Goal: Check status

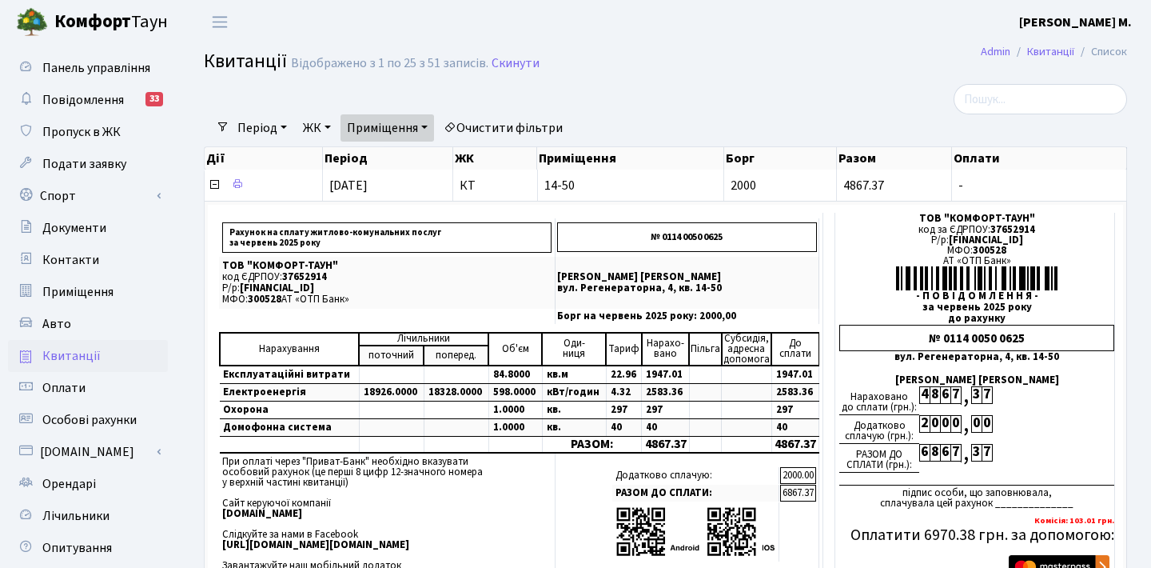
select select "25"
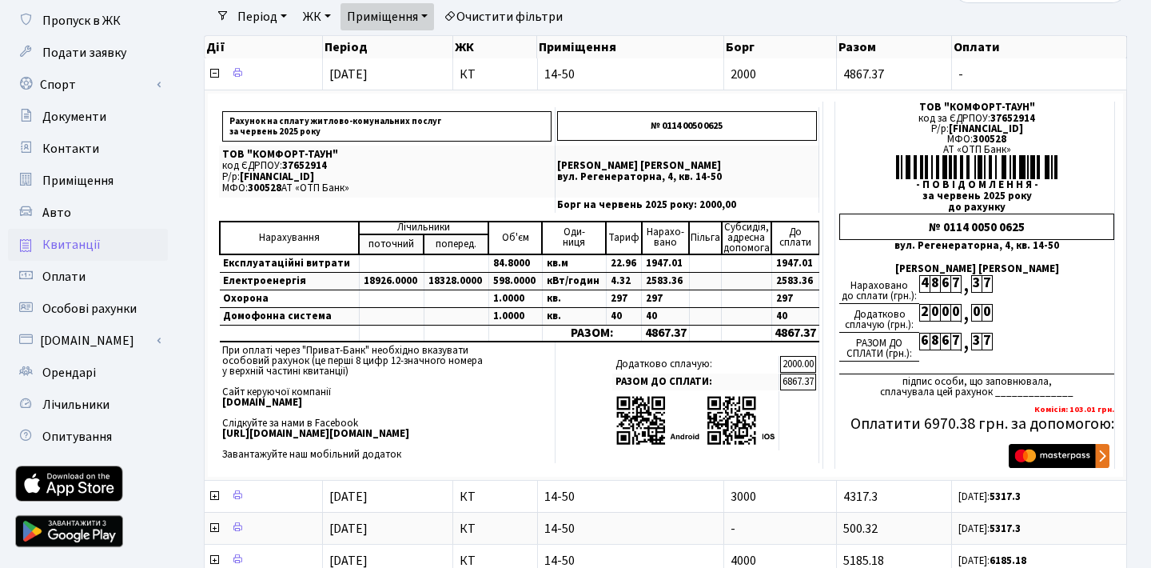
click at [58, 237] on span "Квитанції" at bounding box center [71, 245] width 58 height 18
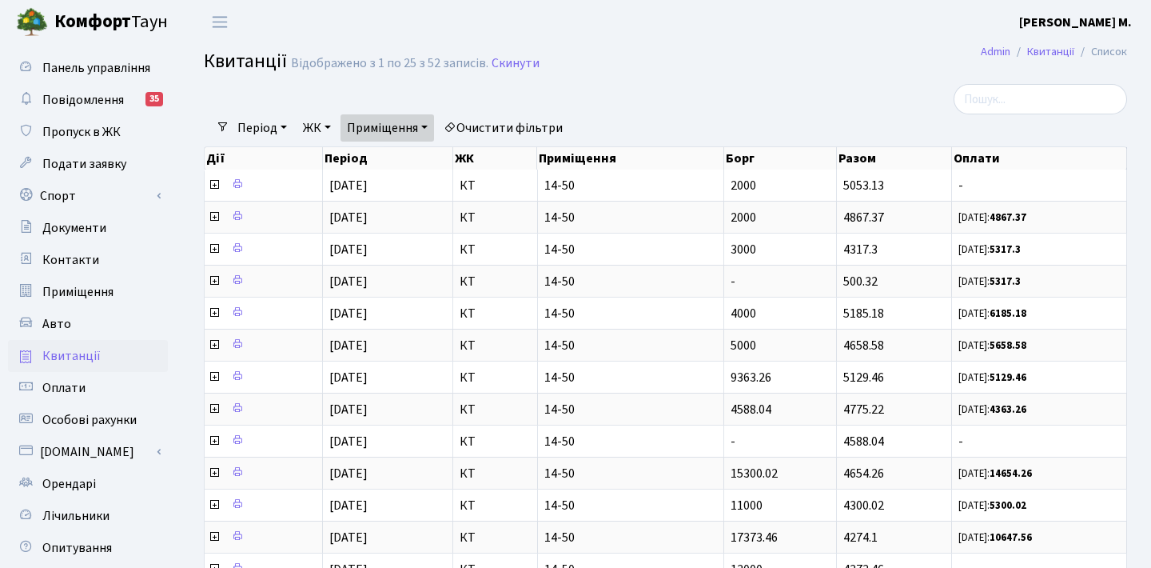
select select "25"
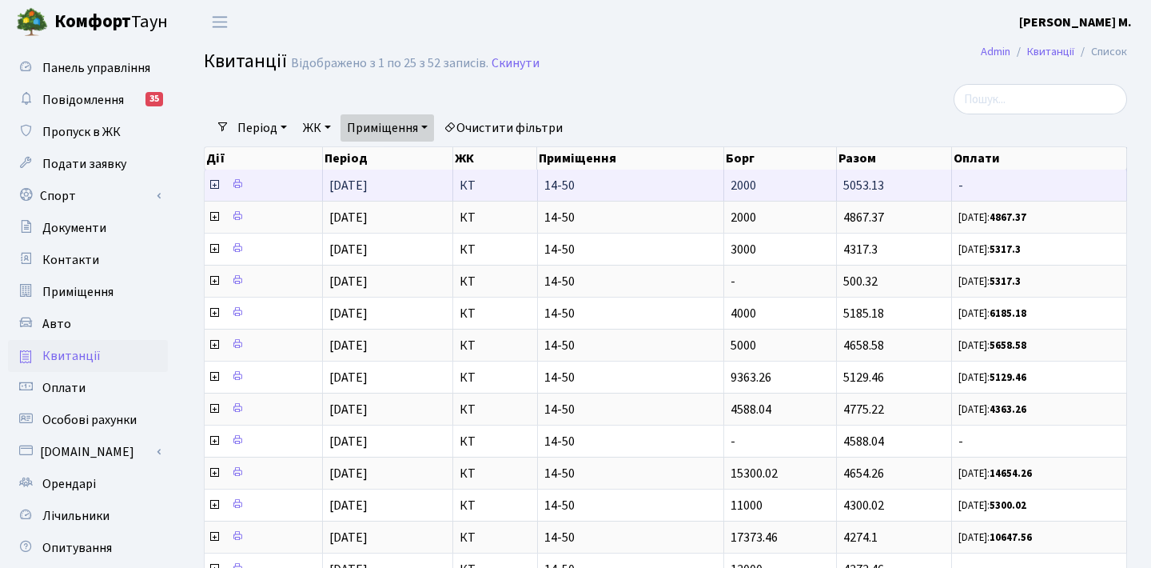
click at [214, 183] on icon at bounding box center [214, 184] width 13 height 13
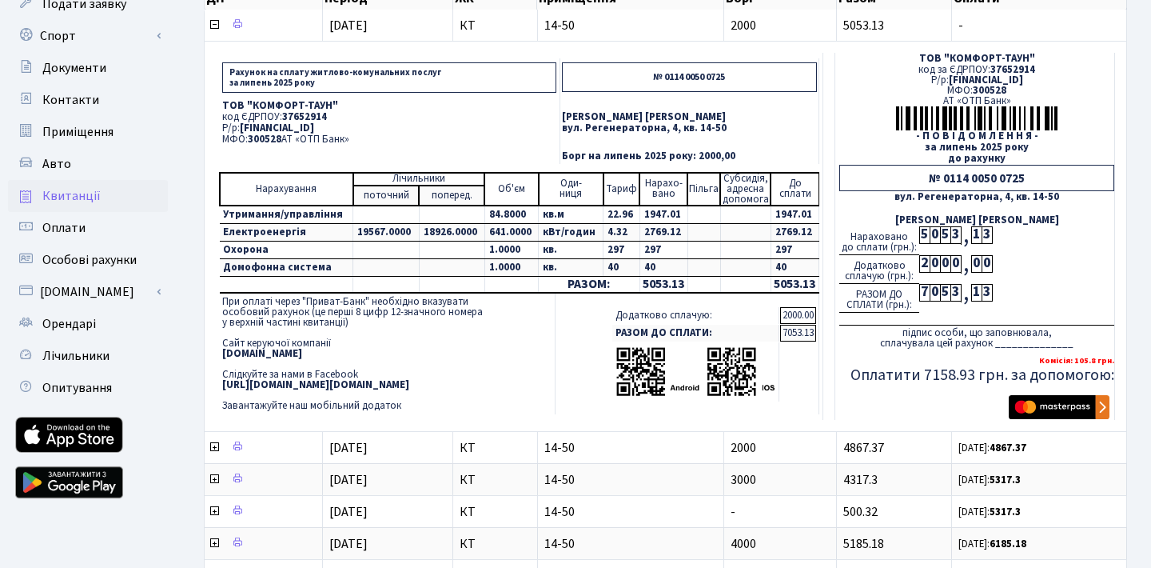
scroll to position [187, 0]
